Goal: Information Seeking & Learning: Learn about a topic

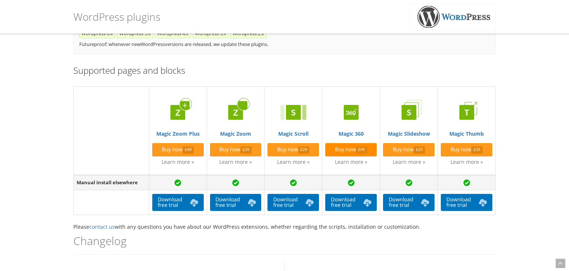
scroll to position [234, 0]
click at [184, 106] on img at bounding box center [178, 112] width 30 height 30
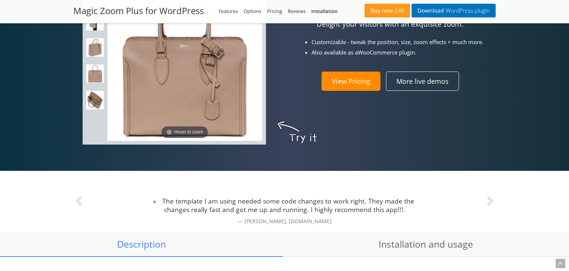
scroll to position [547, 0]
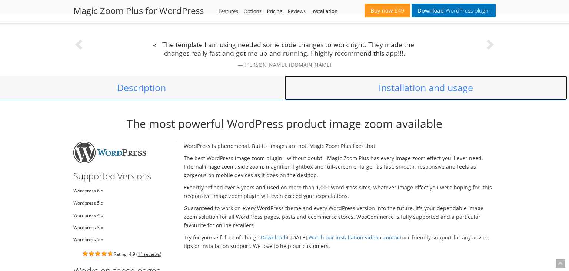
click at [409, 93] on link "Installation and usage" at bounding box center [425, 88] width 282 height 24
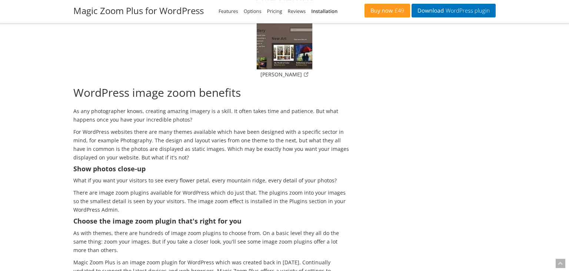
scroll to position [2576, 0]
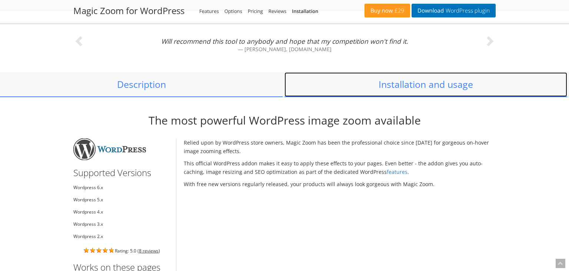
click at [409, 87] on link "Installation and usage" at bounding box center [425, 84] width 282 height 24
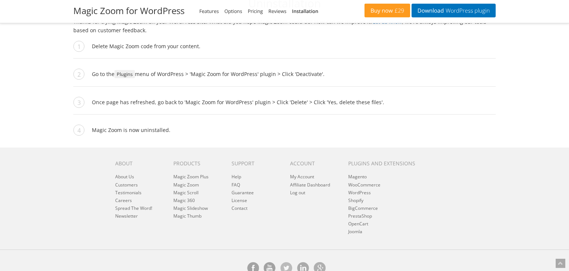
scroll to position [2905, 0]
